Goal: Information Seeking & Learning: Understand process/instructions

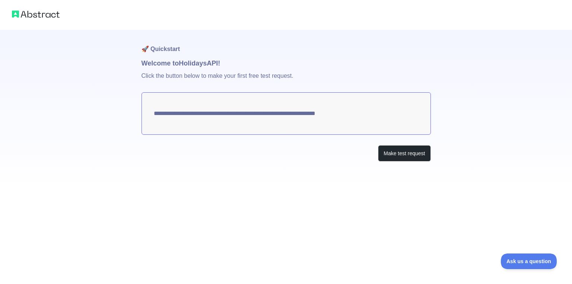
click at [247, 116] on textarea "**********" at bounding box center [287, 113] width 290 height 42
click at [396, 154] on button "Make test request" at bounding box center [404, 153] width 53 height 17
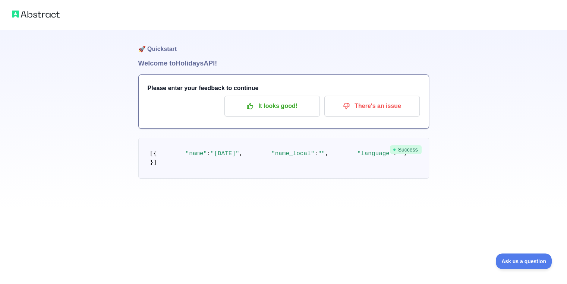
scroll to position [49, 0]
click at [396, 145] on span "Success" at bounding box center [406, 149] width 32 height 9
click at [32, 15] on img at bounding box center [36, 14] width 48 height 10
click at [24, 15] on img at bounding box center [36, 14] width 48 height 10
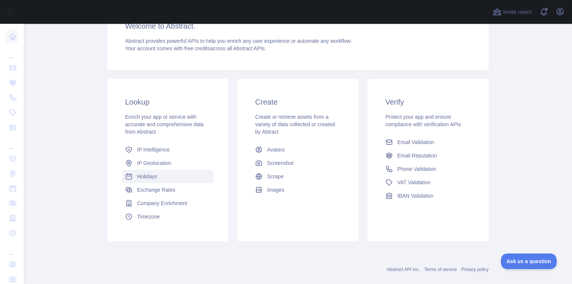
click at [144, 175] on span "Holidays" at bounding box center [147, 176] width 20 height 7
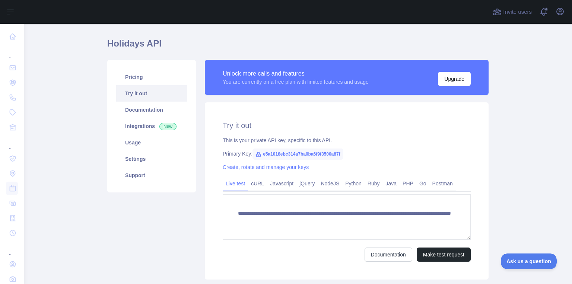
scroll to position [37, 0]
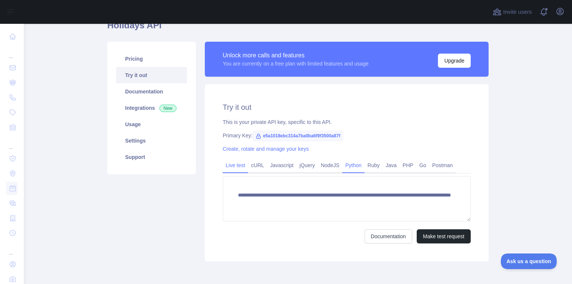
click at [351, 167] on link "Python" at bounding box center [353, 165] width 22 height 12
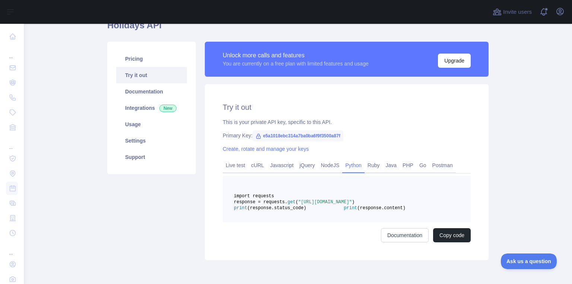
scroll to position [75, 0]
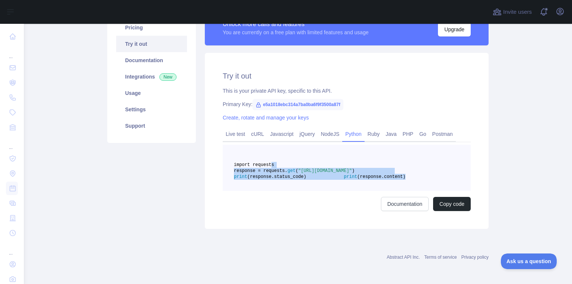
drag, startPoint x: 334, startPoint y: 189, endPoint x: 265, endPoint y: 160, distance: 74.5
click at [265, 160] on pre "import requests response = requests. get ( "[URL][DOMAIN_NAME]" ) print (respon…" at bounding box center [347, 168] width 248 height 46
copy code "import requests response = requests. get ( "[URL][DOMAIN_NAME]" ) print (respon…"
